Goal: Entertainment & Leisure: Consume media (video, audio)

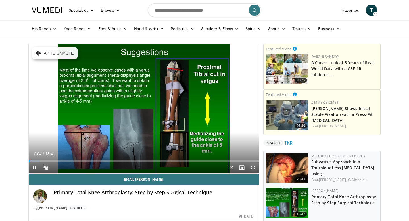
click at [255, 168] on span "Video Player" at bounding box center [252, 167] width 11 height 11
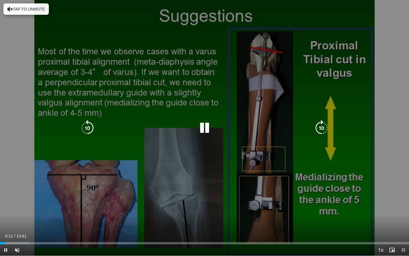
click at [27, 7] on button "Tap to unmute" at bounding box center [25, 8] width 45 height 11
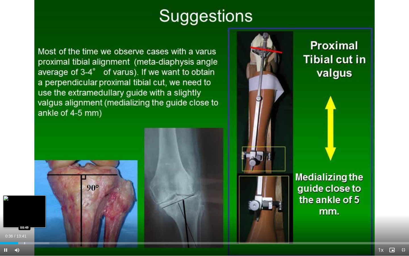
click at [24, 221] on div "Loaded : 12.05% 00:36 00:49" at bounding box center [204, 241] width 409 height 5
click at [30, 221] on div "Loaded : 14.46% 00:54 01:01" at bounding box center [204, 241] width 409 height 5
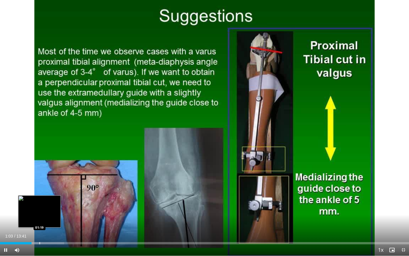
click at [39, 221] on div "Progress Bar" at bounding box center [39, 243] width 1 height 2
click at [47, 221] on div "Loaded : 18.08% 01:20 01:34" at bounding box center [204, 241] width 409 height 5
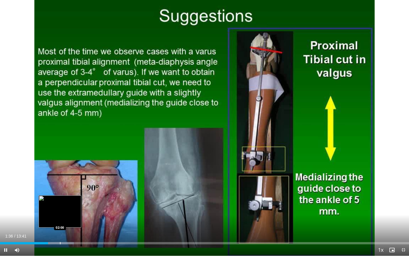
click at [60, 221] on div "Progress Bar" at bounding box center [60, 243] width 1 height 2
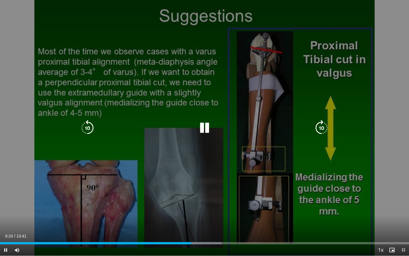
click at [211, 128] on icon "Video Player" at bounding box center [205, 128] width 16 height 16
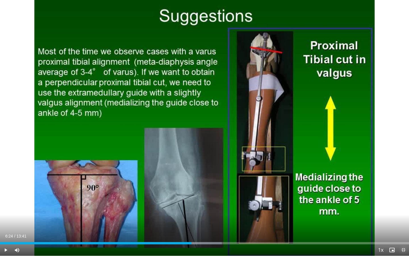
click at [403, 221] on span "Video Player" at bounding box center [403, 249] width 11 height 11
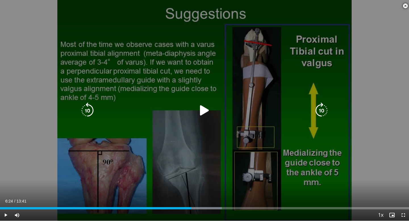
scroll to position [286, 0]
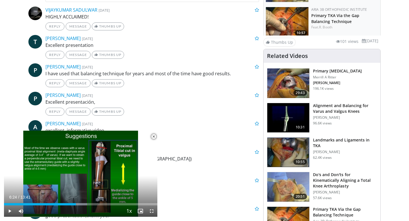
click at [153, 136] on span "Video Player" at bounding box center [153, 136] width 11 height 11
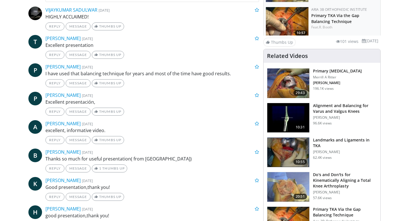
scroll to position [156, 0]
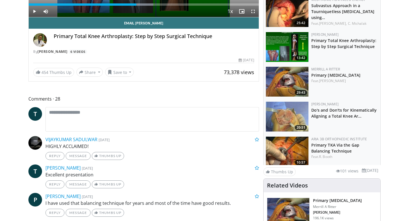
click at [287, 84] on img at bounding box center [287, 82] width 43 height 30
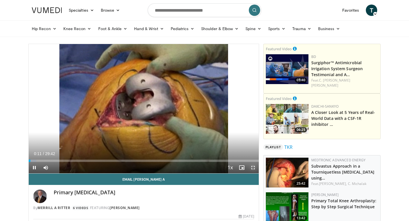
click at [253, 168] on span "Video Player" at bounding box center [252, 167] width 11 height 11
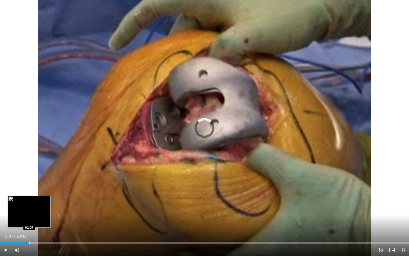
click at [29, 221] on div "Progress Bar" at bounding box center [29, 243] width 1 height 2
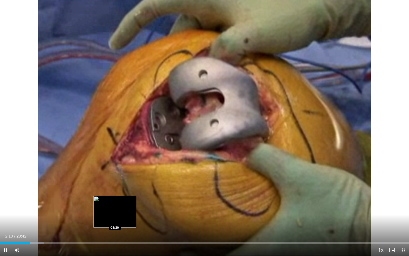
click at [115, 221] on div "Progress Bar" at bounding box center [115, 243] width 1 height 2
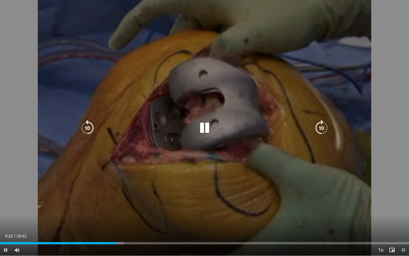
click at [100, 221] on div "Loaded : 30.32% 08:23 07:31" at bounding box center [204, 243] width 409 height 2
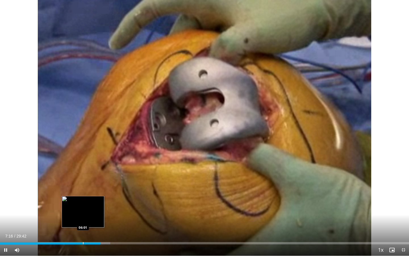
click at [83, 221] on video-js "**********" at bounding box center [204, 128] width 409 height 256
click at [84, 221] on div "Progress Bar" at bounding box center [84, 243] width 1 height 2
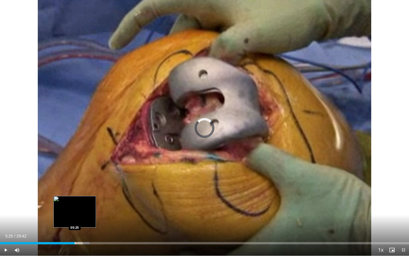
click at [75, 221] on div "Progress Bar" at bounding box center [75, 243] width 1 height 2
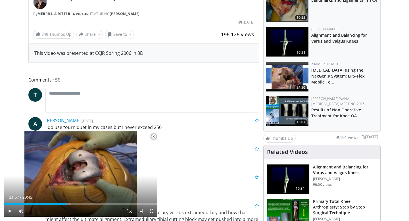
scroll to position [195, 0]
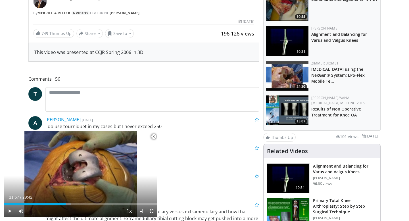
click at [152, 135] on span "Video Player" at bounding box center [153, 136] width 11 height 11
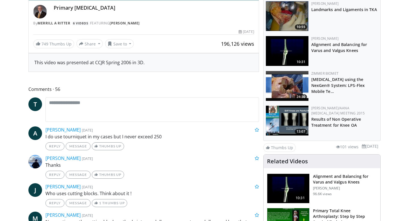
scroll to position [0, 0]
